Goal: Navigation & Orientation: Find specific page/section

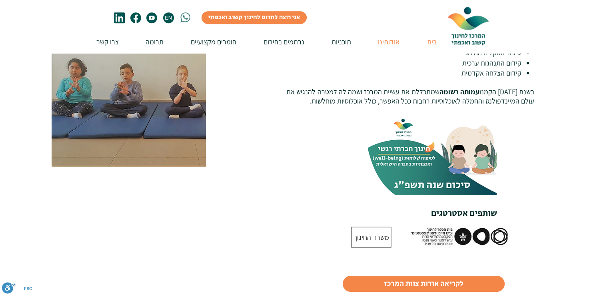
click at [429, 42] on p "בית" at bounding box center [432, 41] width 18 height 23
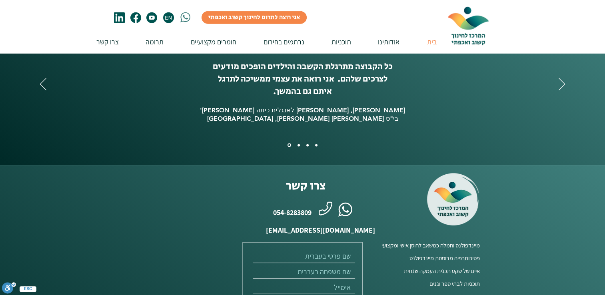
scroll to position [1927, 0]
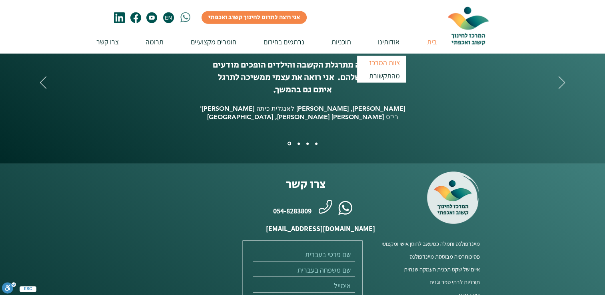
click at [389, 63] on p "צוות המרכז" at bounding box center [385, 62] width 38 height 13
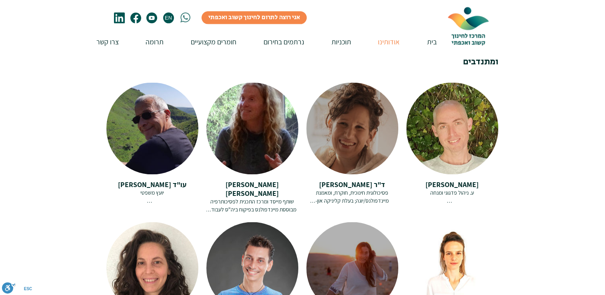
scroll to position [1106, 0]
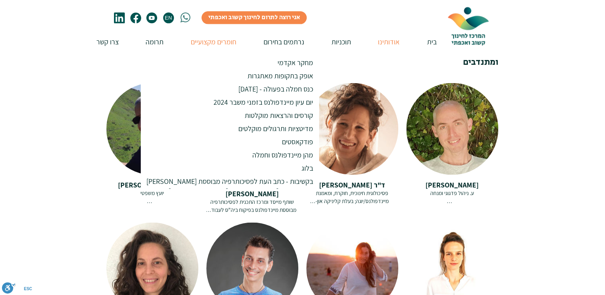
click at [212, 40] on p "חומרים מקצועיים" at bounding box center [214, 41] width 54 height 23
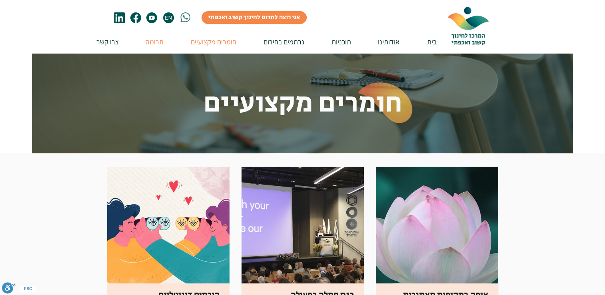
click at [157, 42] on p "תרומה" at bounding box center [155, 41] width 26 height 23
